Goal: Task Accomplishment & Management: Manage account settings

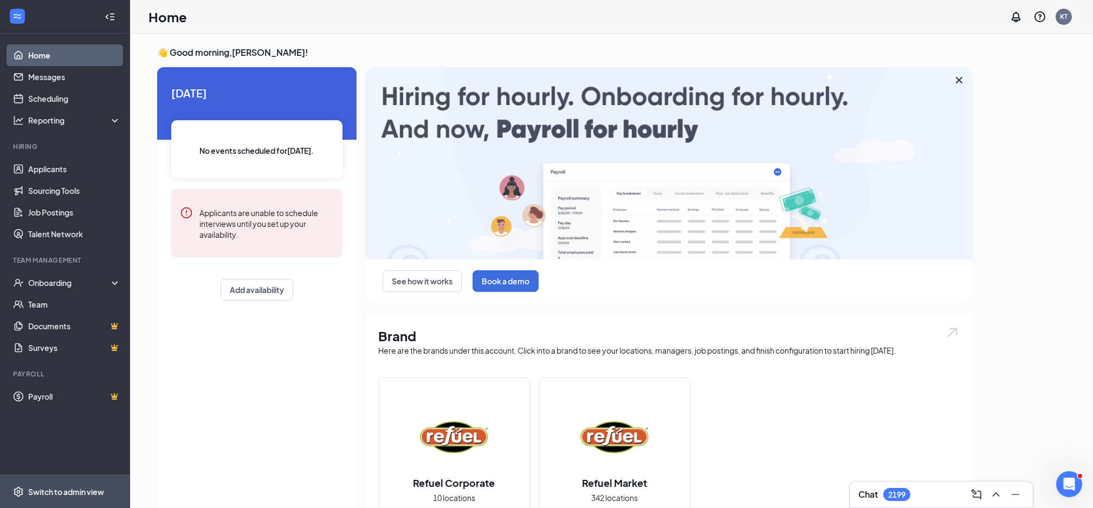
click at [70, 507] on span "Switch to admin view" at bounding box center [74, 491] width 93 height 33
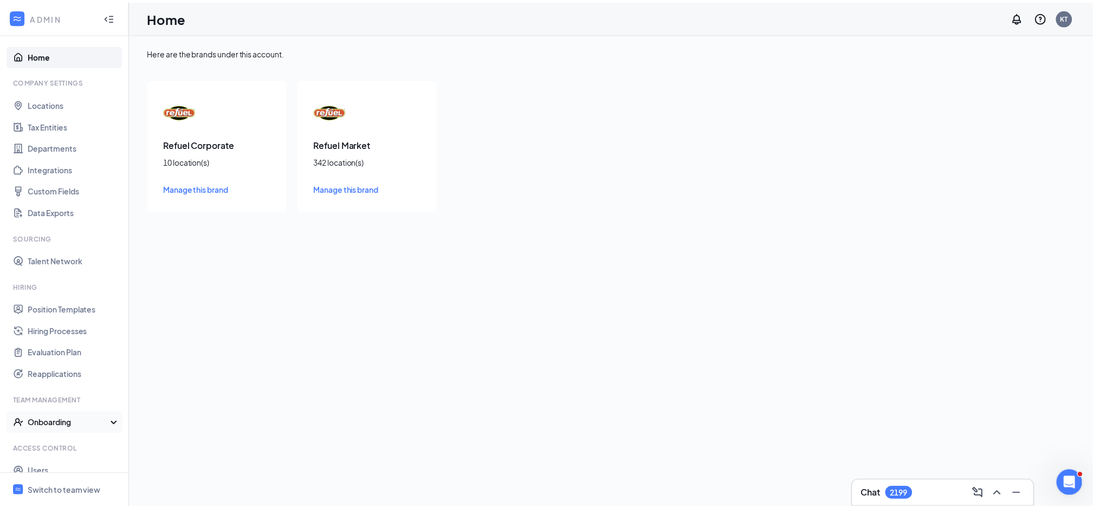
scroll to position [34, 0]
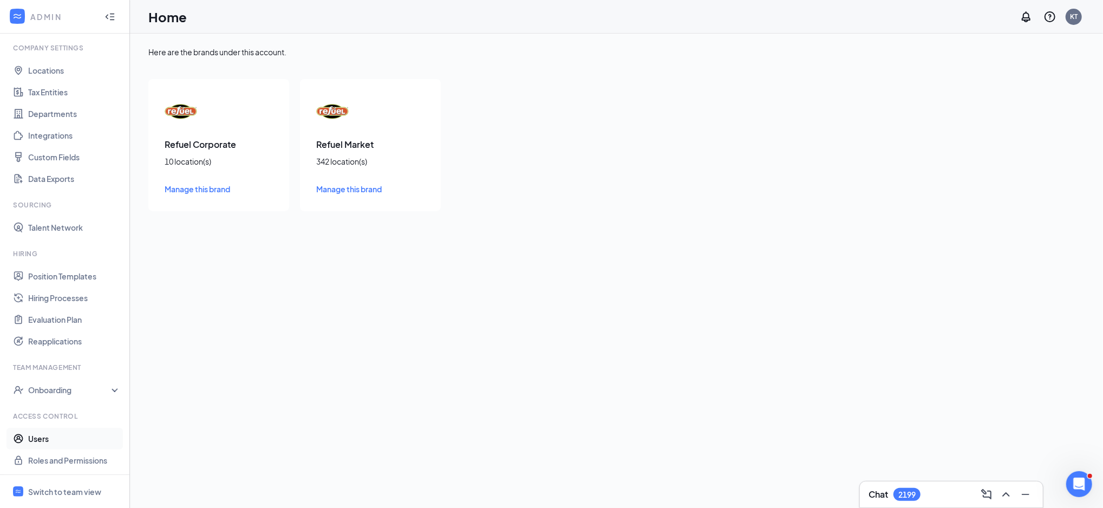
click at [40, 438] on link "Users" at bounding box center [74, 439] width 93 height 22
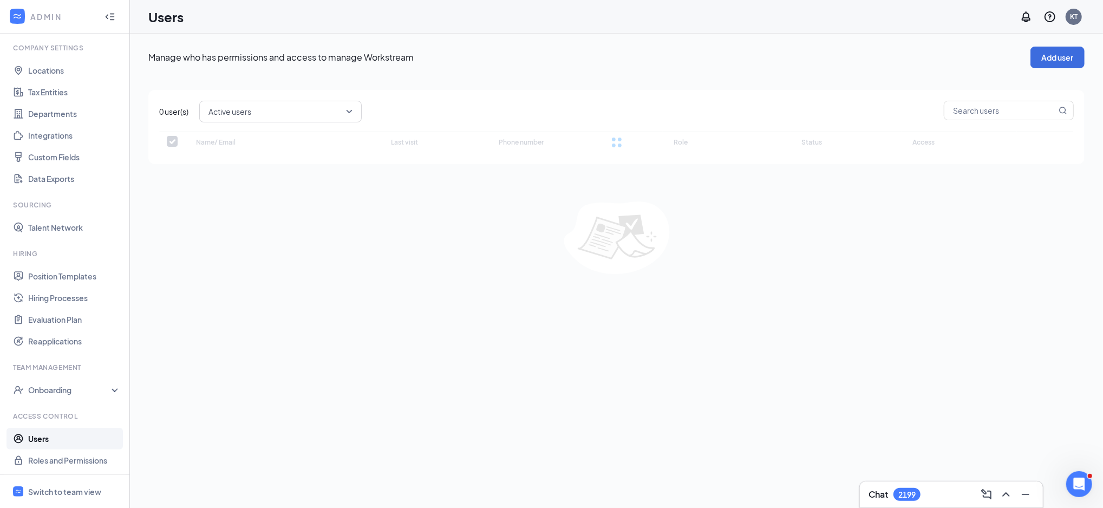
checkbox input "false"
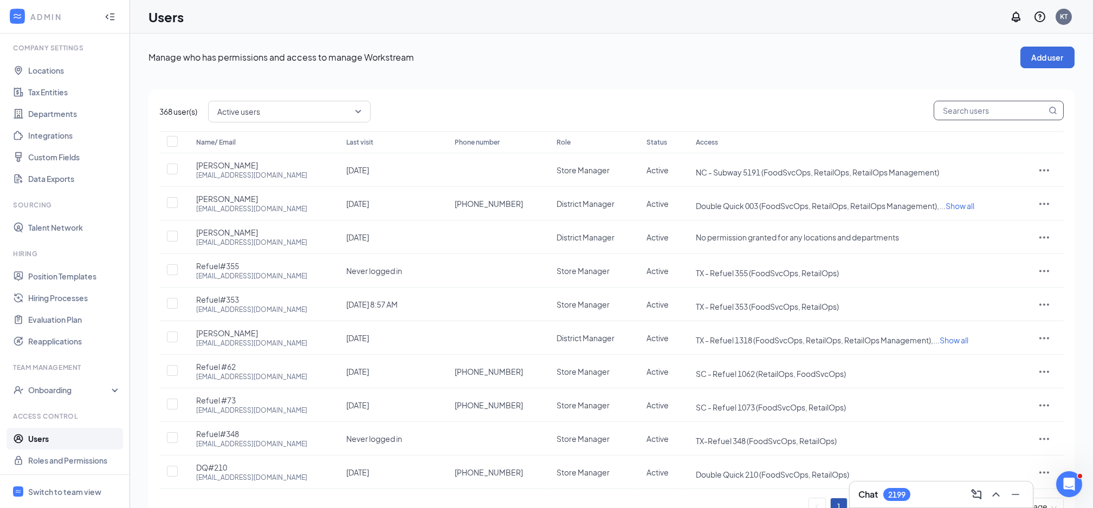
click at [985, 108] on input "text" at bounding box center [990, 110] width 112 height 18
type input "32"
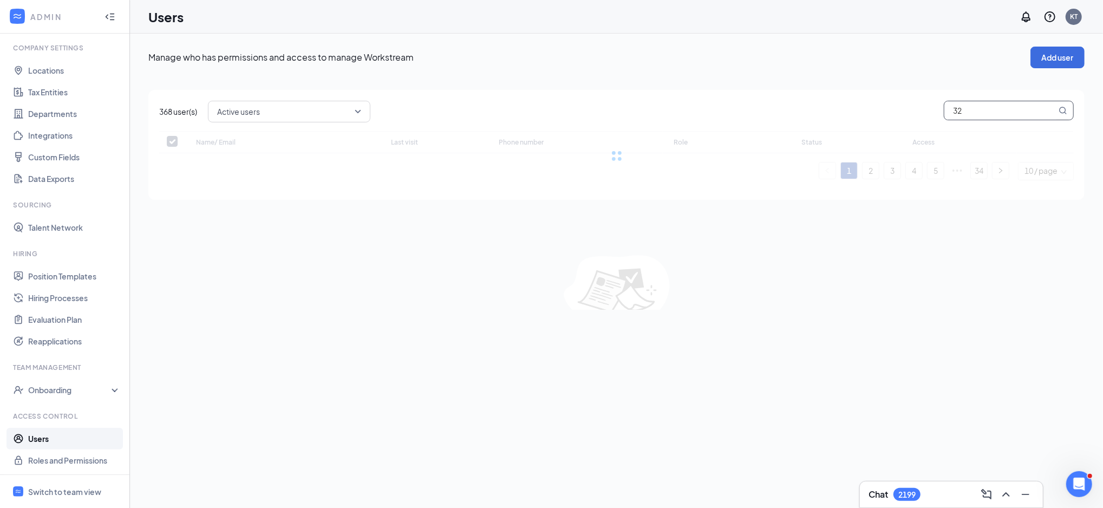
checkbox input "false"
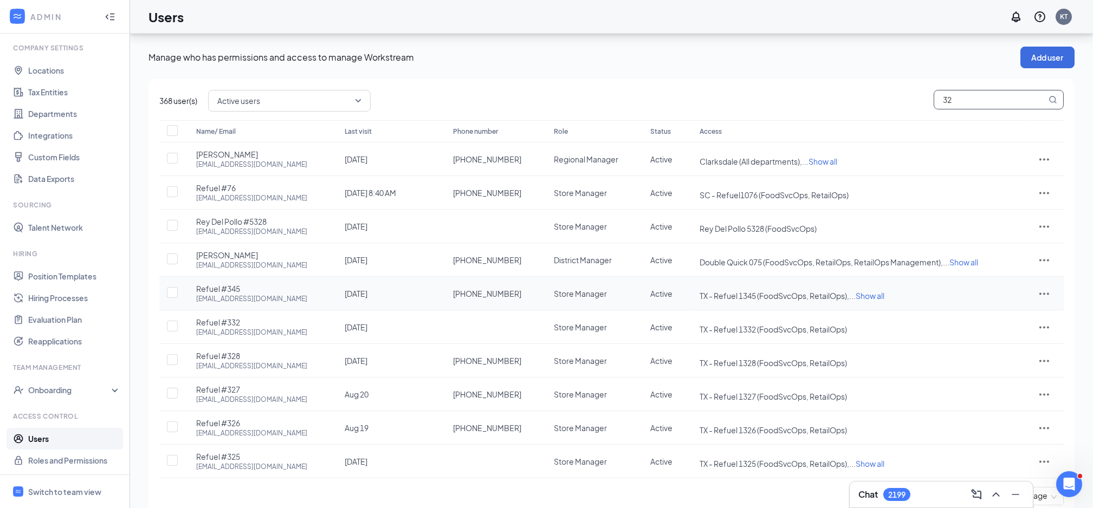
scroll to position [30, 0]
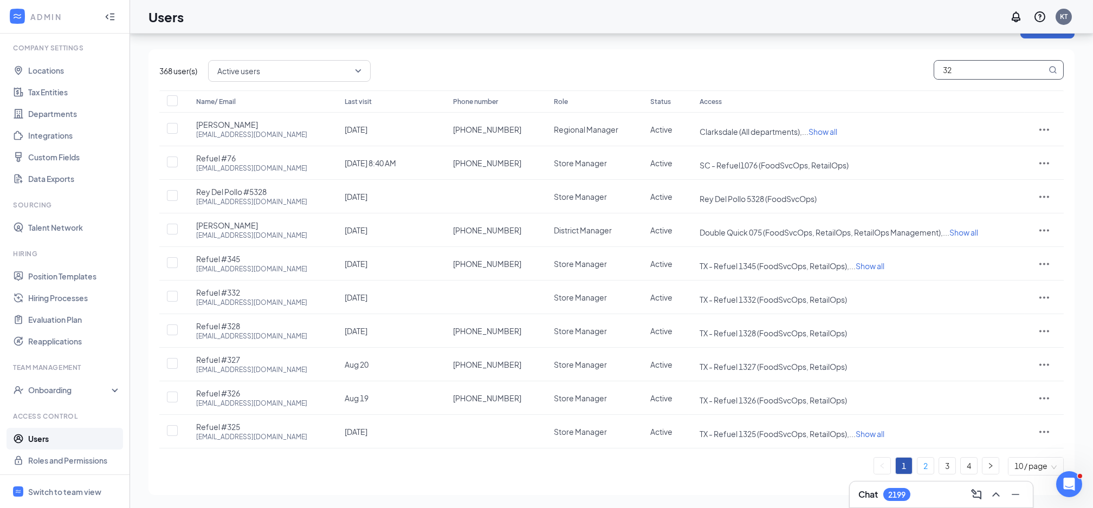
type input "32"
click at [927, 462] on link "2" at bounding box center [925, 466] width 16 height 16
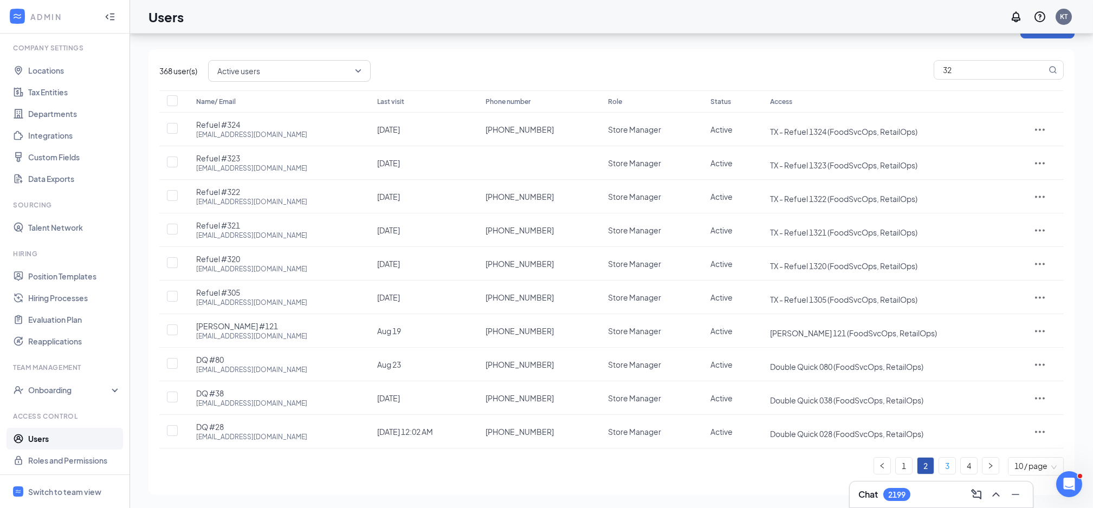
click at [947, 469] on link "3" at bounding box center [947, 466] width 16 height 16
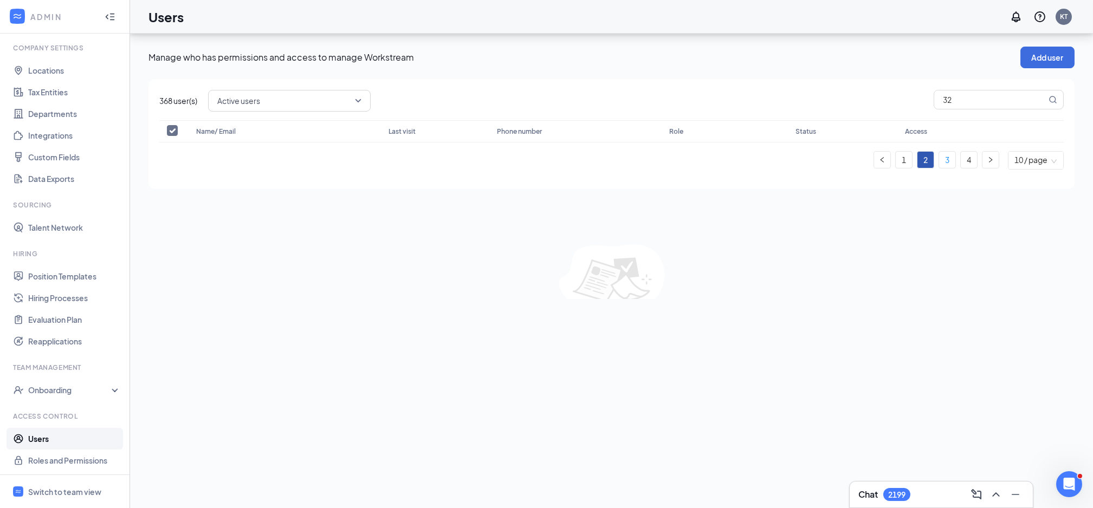
scroll to position [0, 0]
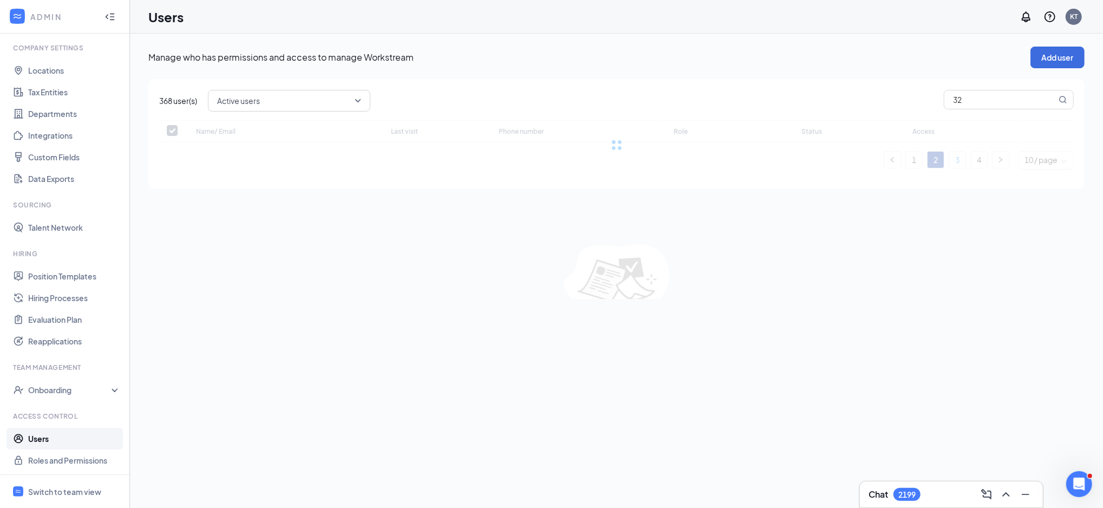
checkbox input "false"
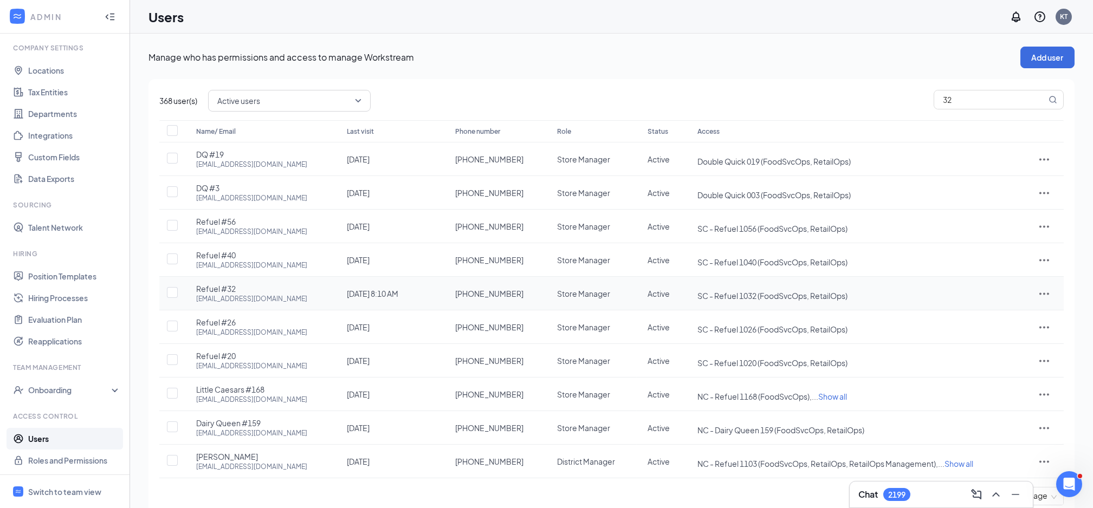
click at [1039, 289] on icon "ActionsIcon" at bounding box center [1043, 293] width 13 height 13
click at [982, 337] on span "Reset password" at bounding box center [1005, 342] width 57 height 10
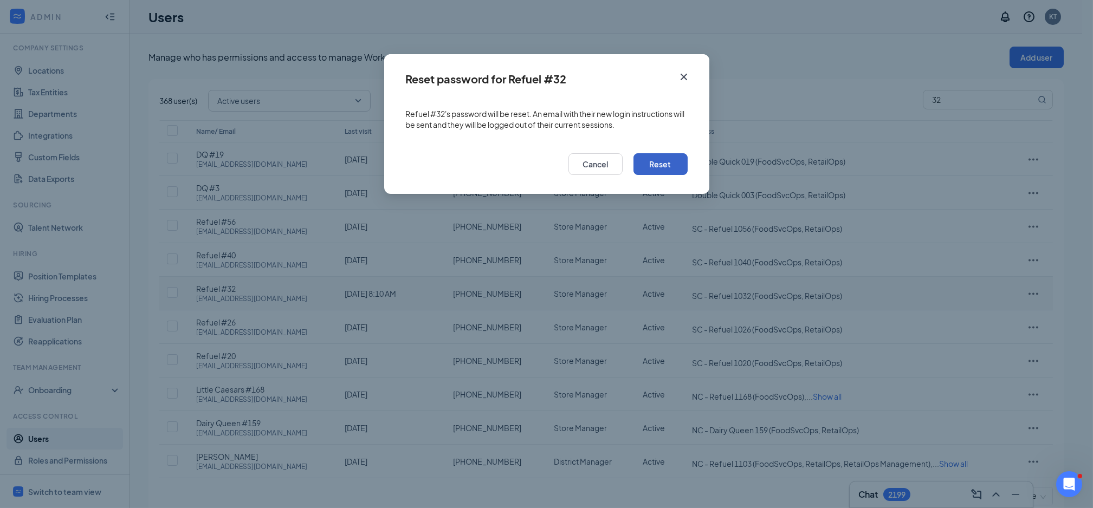
click at [657, 161] on button "Reset" at bounding box center [660, 164] width 54 height 22
